Goal: Task Accomplishment & Management: Complete application form

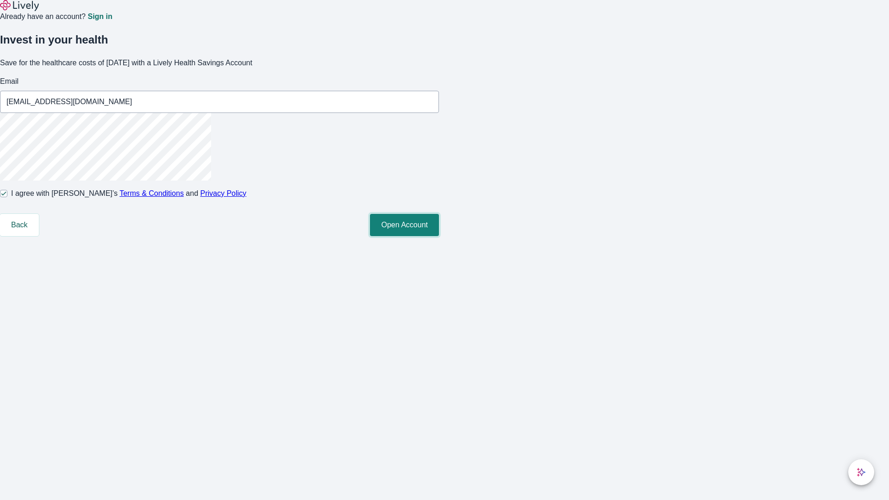
click at [439, 236] on button "Open Account" at bounding box center [404, 225] width 69 height 22
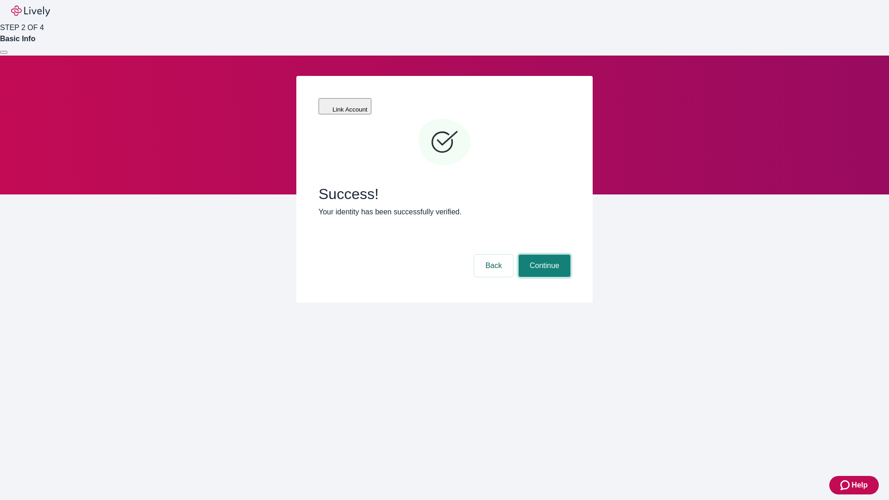
click at [543, 255] on button "Continue" at bounding box center [545, 266] width 52 height 22
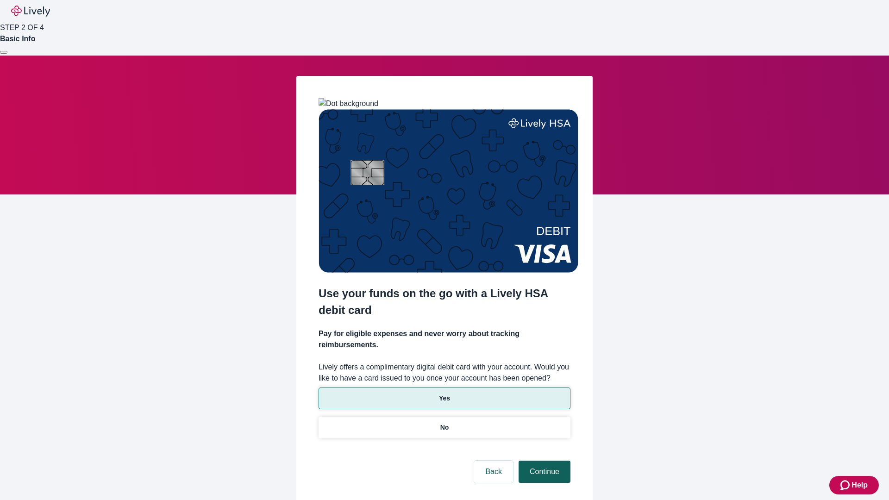
click at [444, 394] on p "Yes" at bounding box center [444, 399] width 11 height 10
click at [543, 461] on button "Continue" at bounding box center [545, 472] width 52 height 22
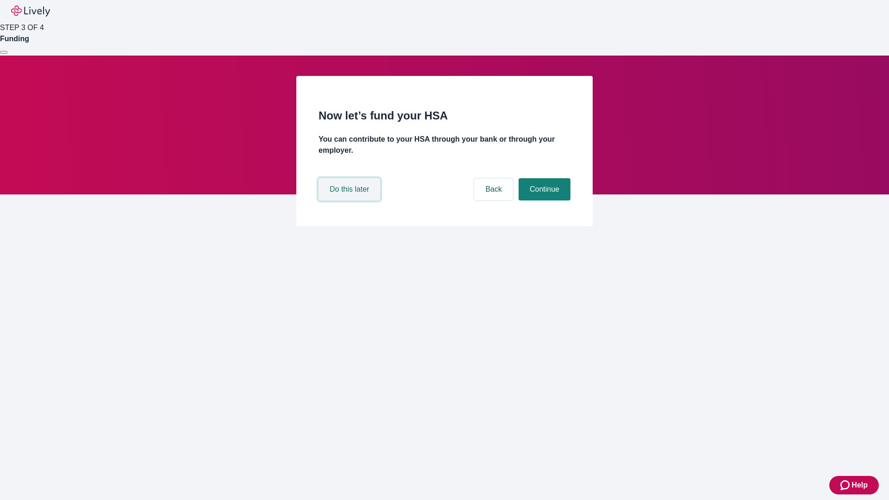
click at [351, 201] on button "Do this later" at bounding box center [350, 189] width 62 height 22
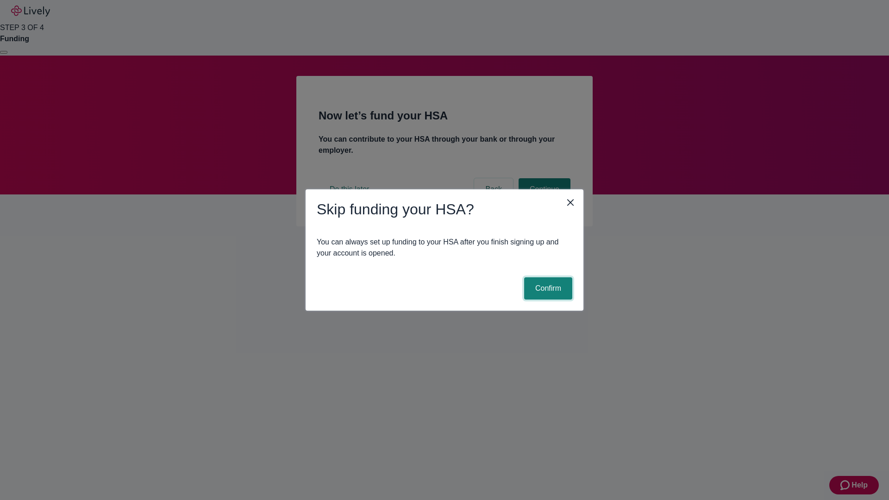
click at [547, 289] on button "Confirm" at bounding box center [548, 288] width 48 height 22
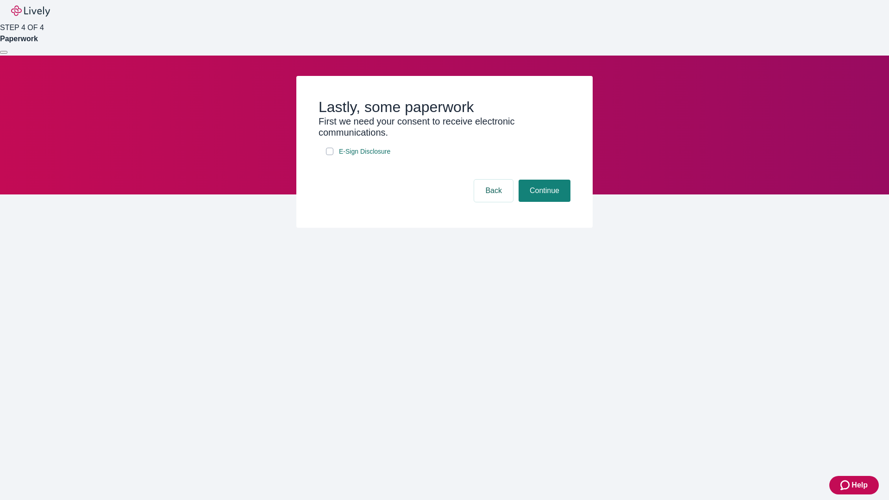
click at [330, 155] on input "E-Sign Disclosure" at bounding box center [329, 151] width 7 height 7
checkbox input "true"
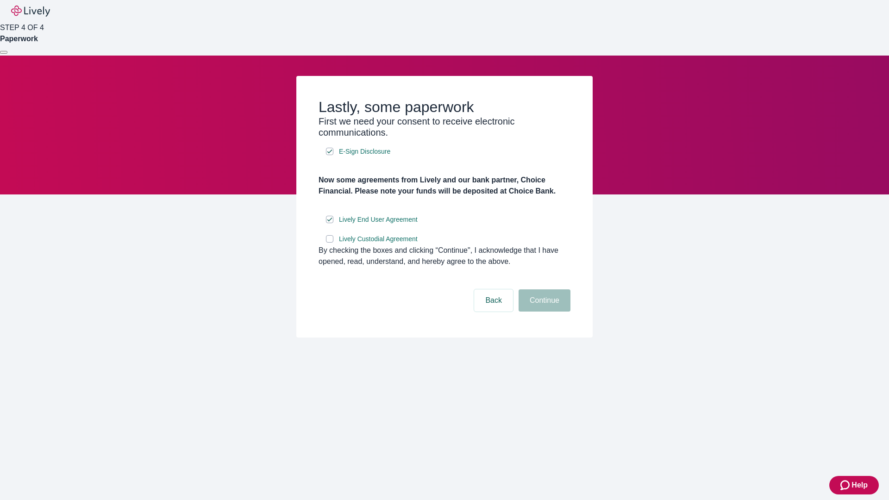
click at [330, 243] on input "Lively Custodial Agreement" at bounding box center [329, 238] width 7 height 7
checkbox input "true"
click at [543, 312] on button "Continue" at bounding box center [545, 301] width 52 height 22
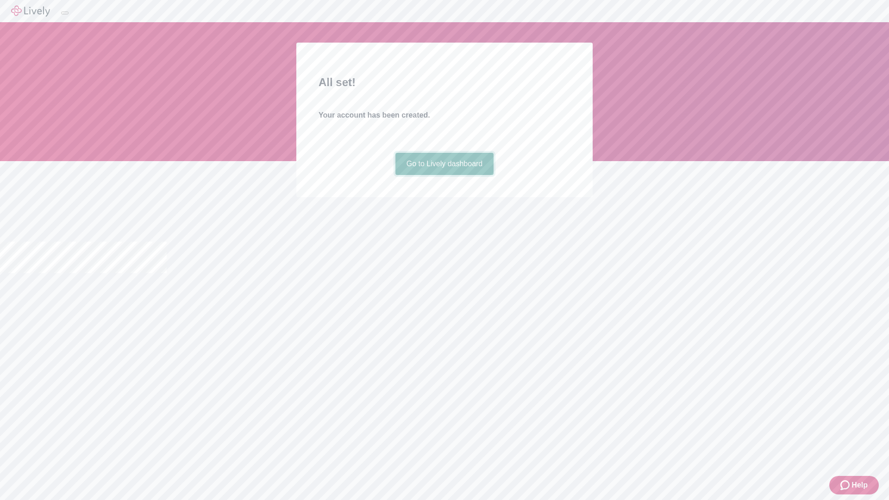
click at [444, 175] on link "Go to Lively dashboard" at bounding box center [445, 164] width 99 height 22
